Goal: Task Accomplishment & Management: Complete application form

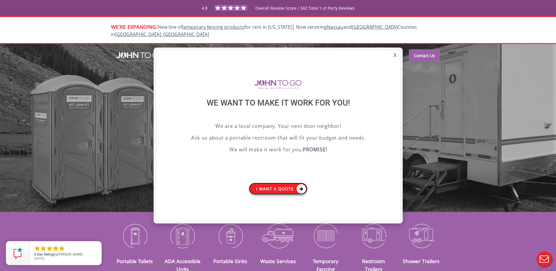
click at [275, 188] on link "I want a Quote" at bounding box center [278, 188] width 59 height 12
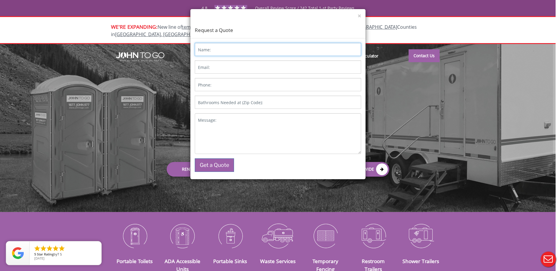
click at [221, 51] on input "Name:" at bounding box center [278, 49] width 166 height 13
click at [337, 52] on input "Name:" at bounding box center [278, 49] width 166 height 13
click at [331, 71] on input "Email:" at bounding box center [278, 66] width 166 height 13
click at [265, 54] on input "Name:" at bounding box center [278, 49] width 166 height 13
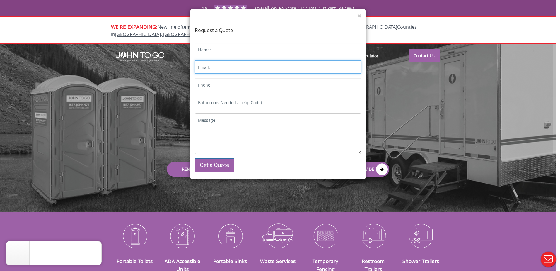
click at [338, 66] on input "Email:" at bounding box center [278, 66] width 166 height 13
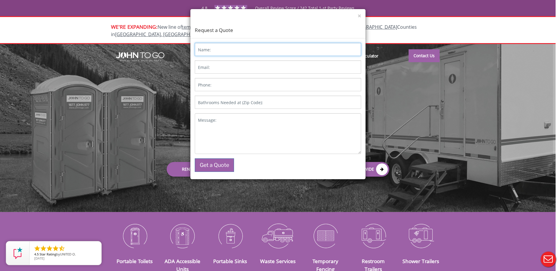
click at [274, 48] on input "Name:" at bounding box center [278, 49] width 166 height 13
drag, startPoint x: 324, startPoint y: 69, endPoint x: 324, endPoint y: 83, distance: 14.9
click at [324, 69] on input "Email:" at bounding box center [278, 66] width 166 height 13
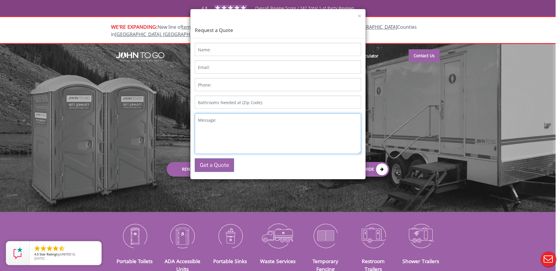
click at [331, 132] on textarea "Message:" at bounding box center [278, 133] width 166 height 41
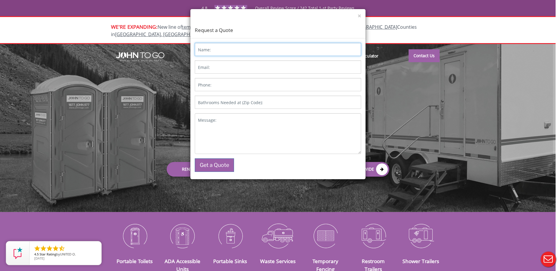
click at [293, 51] on input "Name:" at bounding box center [278, 49] width 166 height 13
type input "[PERSON_NAME]"
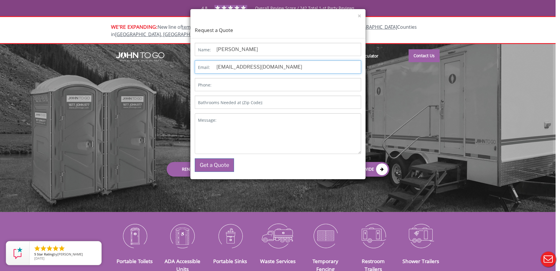
type input "[EMAIL_ADDRESS][DOMAIN_NAME]"
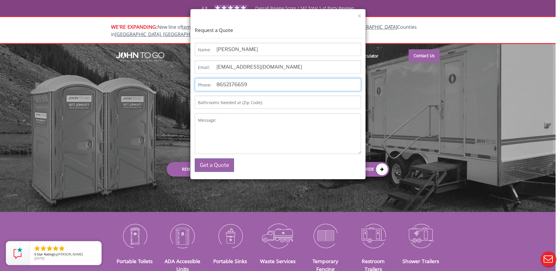
type input "8652176659"
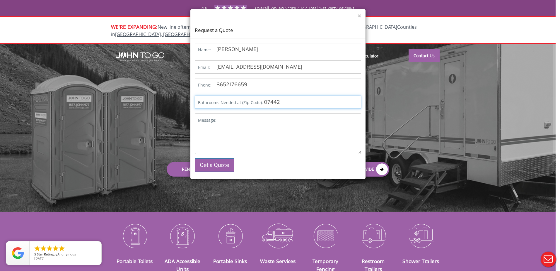
type input "07442"
type textarea "This is the pop-up form for "I want a quote" submission button is "Get a Quote""
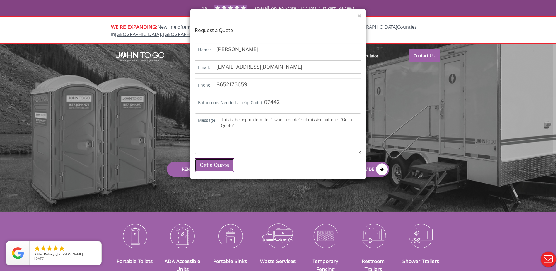
click at [211, 165] on button "Get a Quote" at bounding box center [214, 164] width 39 height 13
